Goal: Task Accomplishment & Management: Complete application form

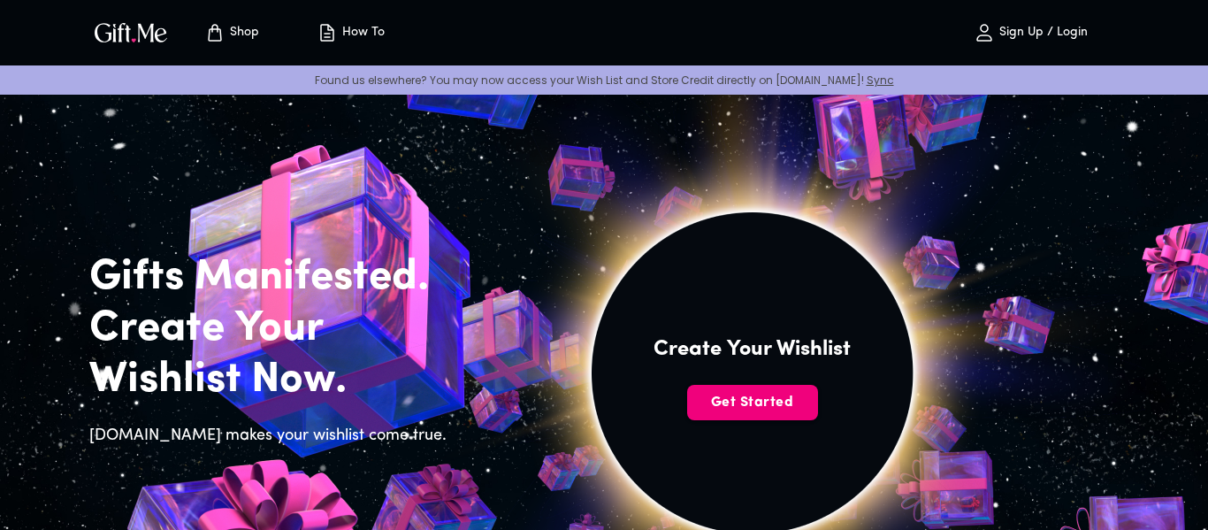
click at [774, 397] on span "Get Started" at bounding box center [752, 402] width 131 height 19
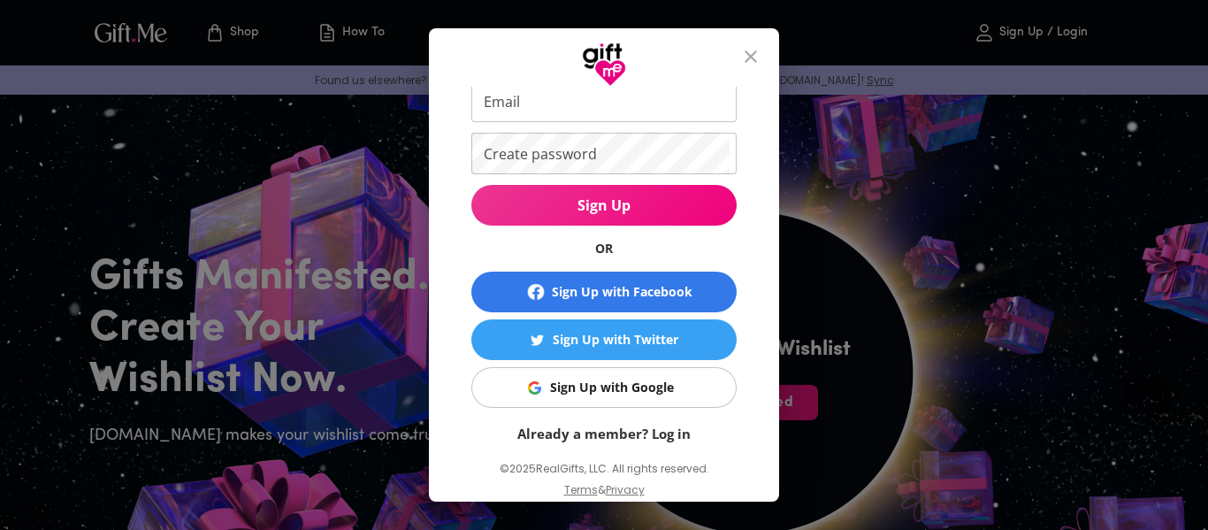
scroll to position [132, 0]
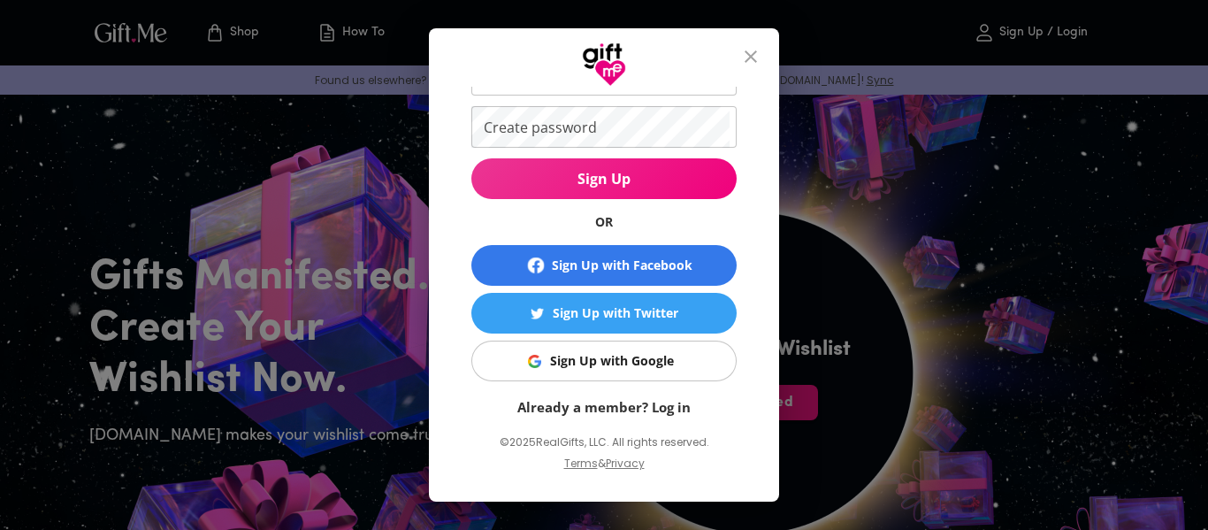
click at [569, 373] on button "Sign Up with Google" at bounding box center [603, 360] width 265 height 41
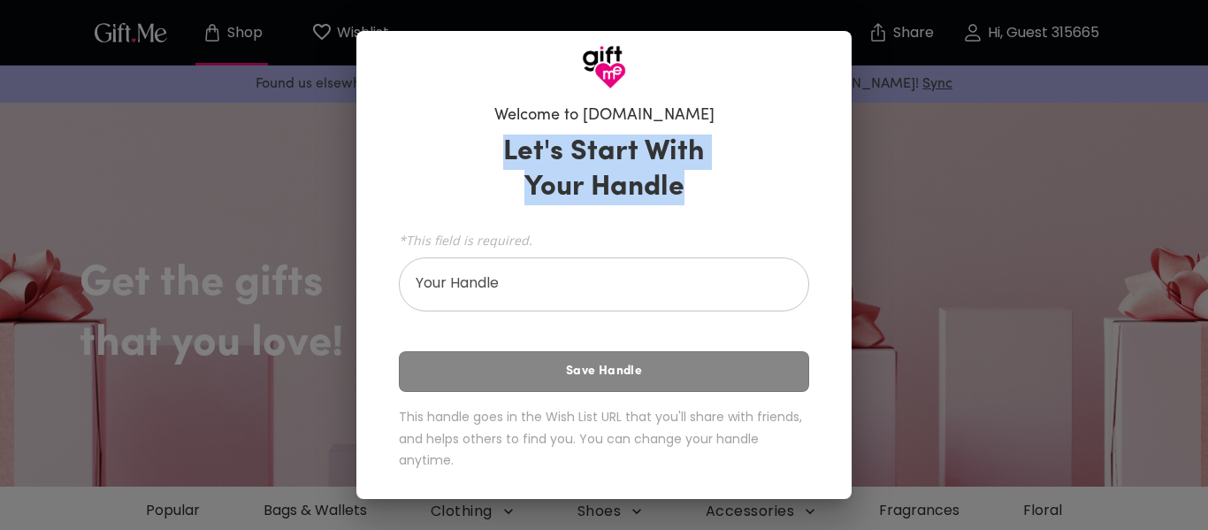
drag, startPoint x: 503, startPoint y: 143, endPoint x: 698, endPoint y: 210, distance: 205.5
click at [698, 210] on div "Let's Start With Your Handle *This field is required. Your Handle Your Handle S…" at bounding box center [604, 305] width 410 height 358
copy h3 "Let's Start With Your Handle"
click at [475, 288] on input "Your Handle" at bounding box center [594, 287] width 391 height 50
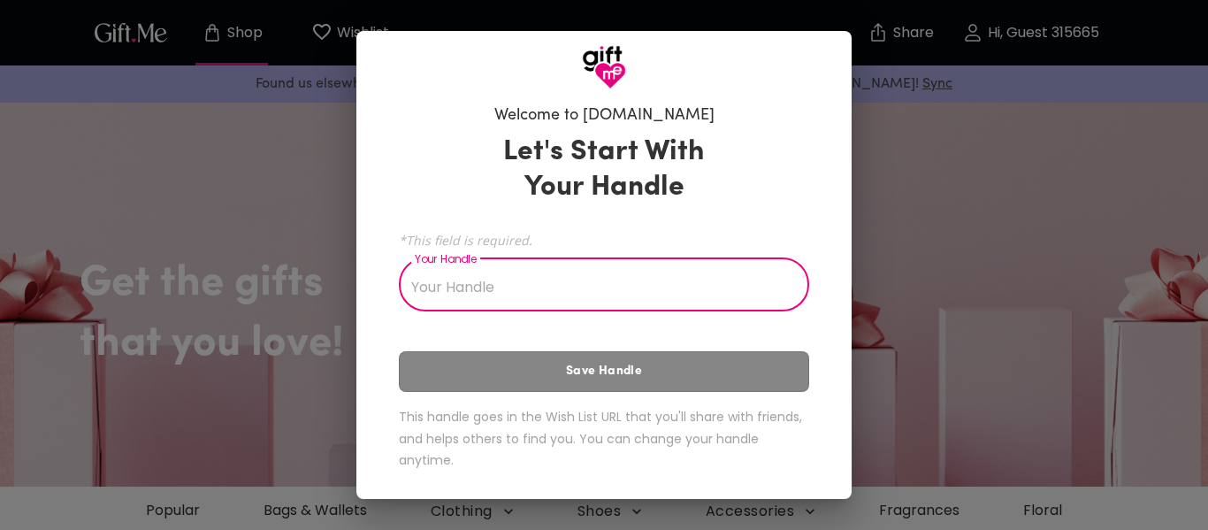
type input "D"
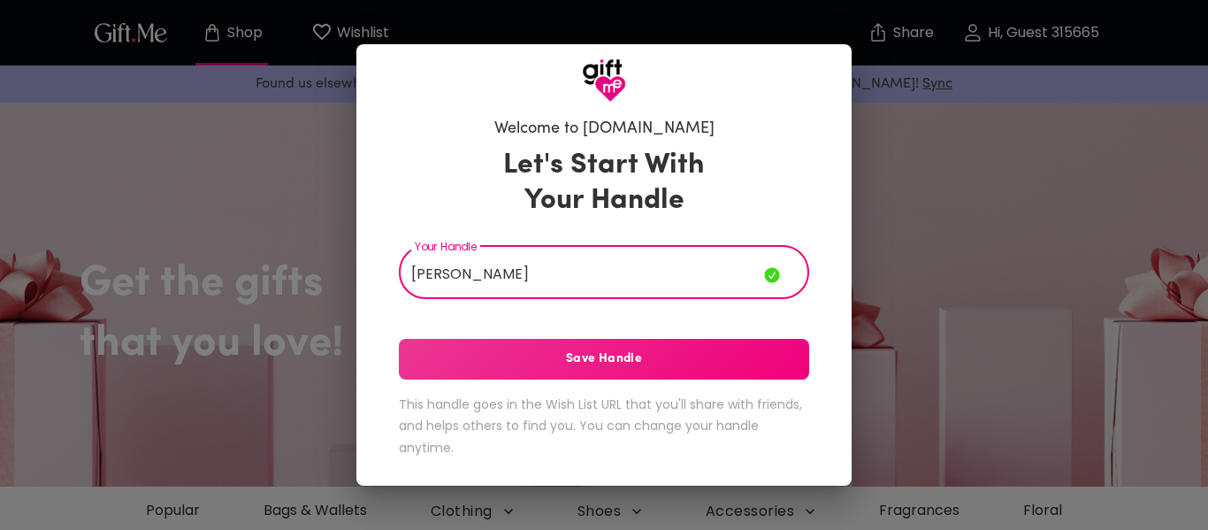
type input "Sofia B"
click at [478, 347] on button "Save Handle" at bounding box center [604, 359] width 410 height 41
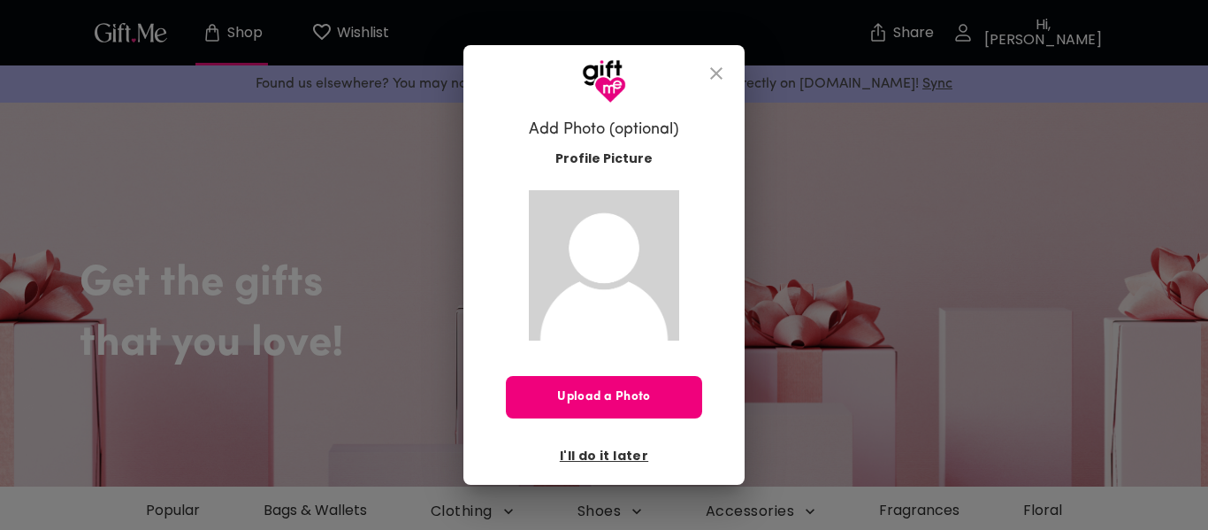
click at [613, 393] on span "Upload a Photo" at bounding box center [604, 396] width 196 height 19
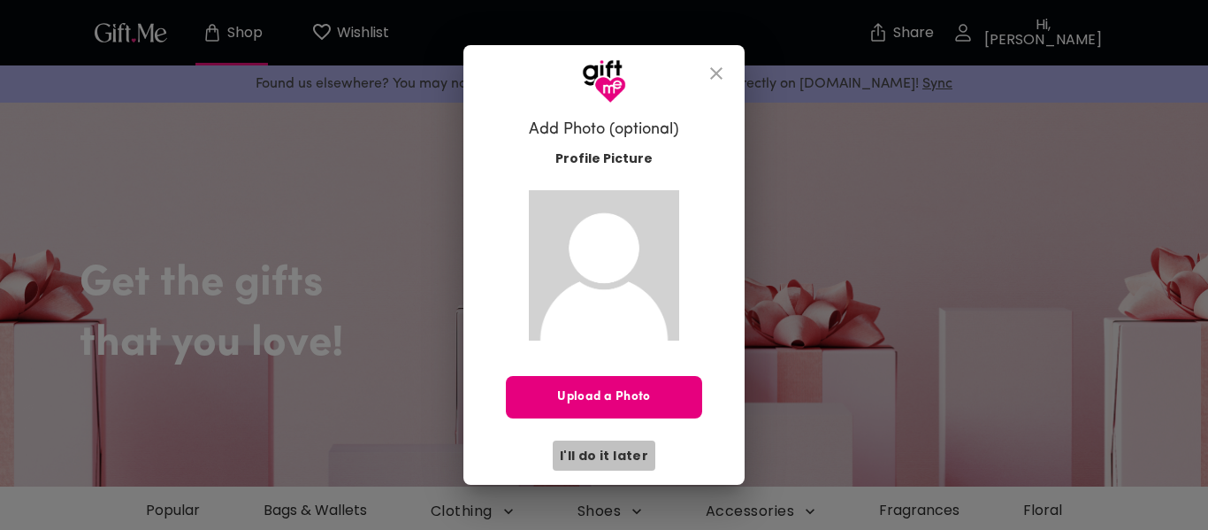
click at [616, 457] on span "I'll do it later" at bounding box center [604, 455] width 88 height 19
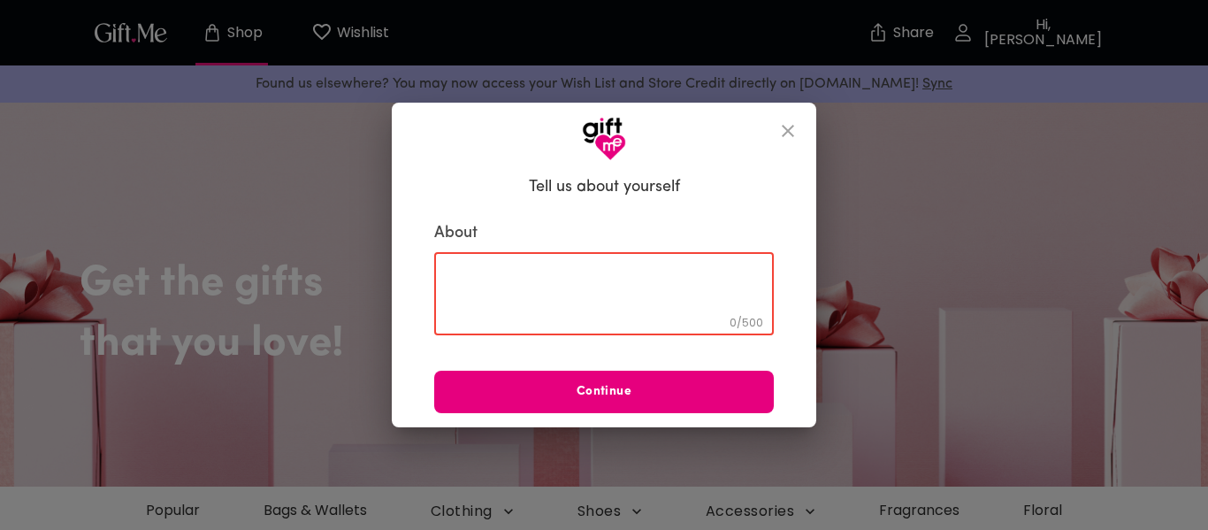
click at [629, 278] on textarea at bounding box center [603, 294] width 315 height 50
click at [663, 410] on button "Continue" at bounding box center [603, 391] width 339 height 42
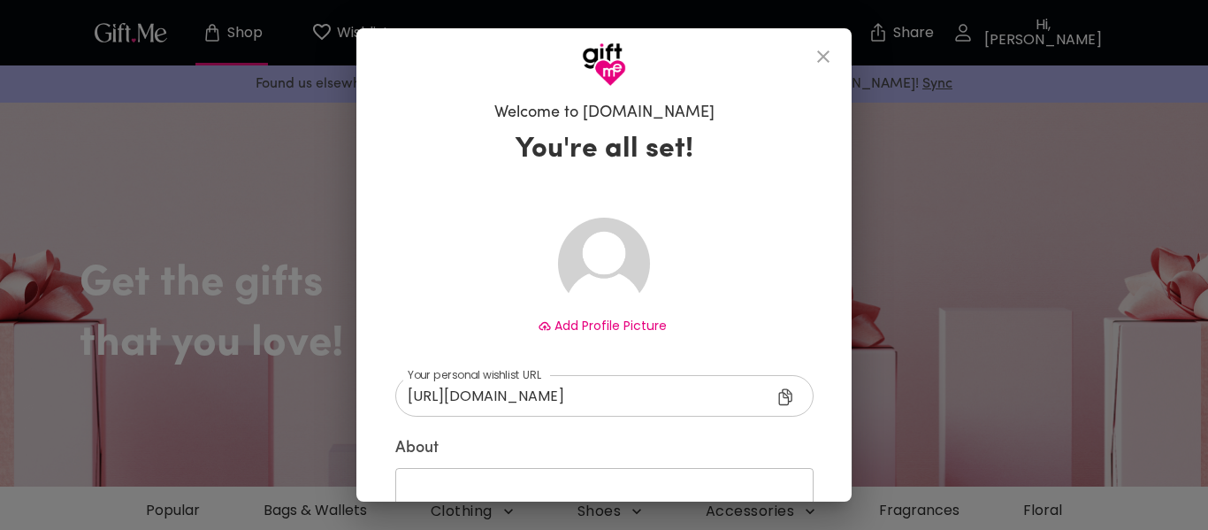
scroll to position [141, 0]
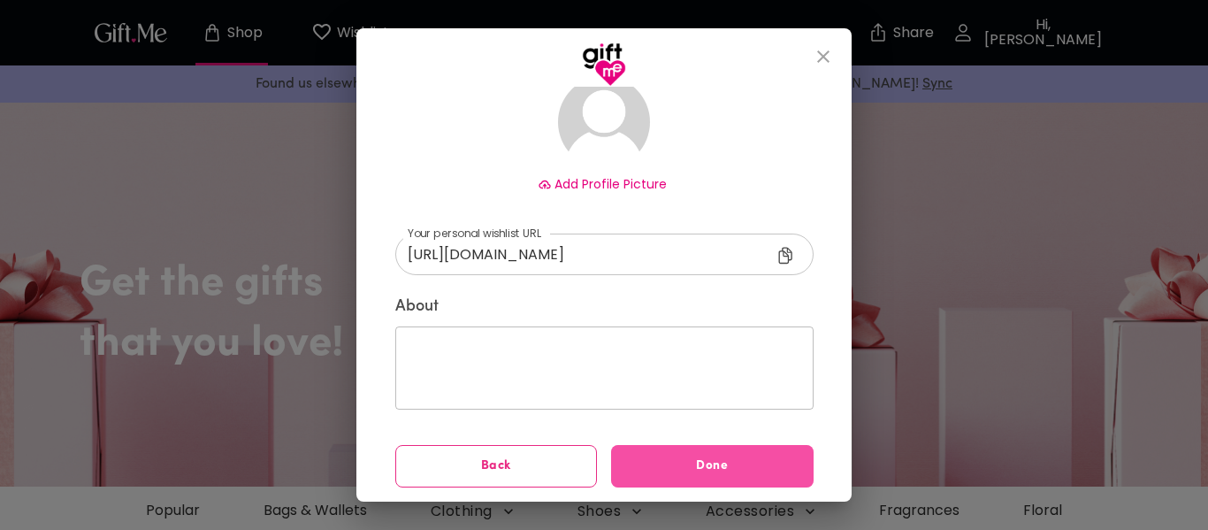
click at [677, 475] on span "Done" at bounding box center [712, 465] width 202 height 19
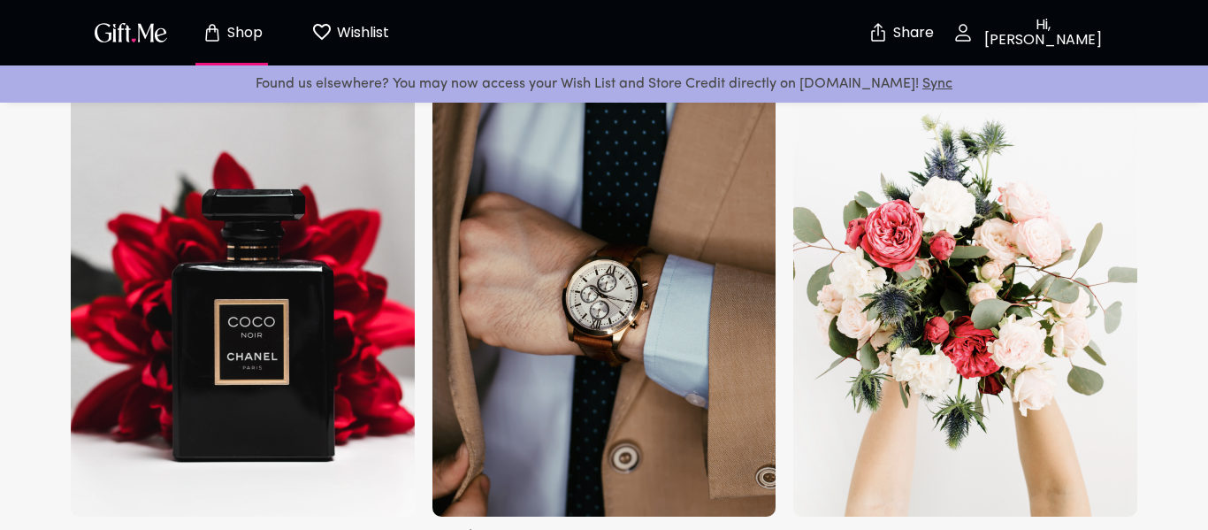
scroll to position [1986, 0]
click at [440, 154] on img at bounding box center [604, 267] width 344 height 495
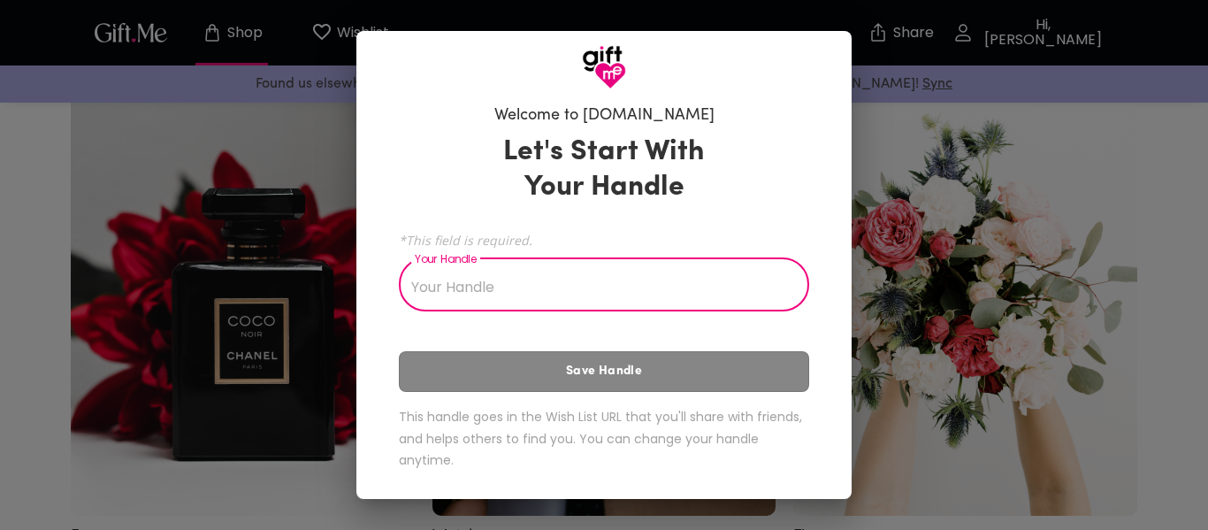
scroll to position [1986, 0]
